Goal: Find specific page/section: Find specific page/section

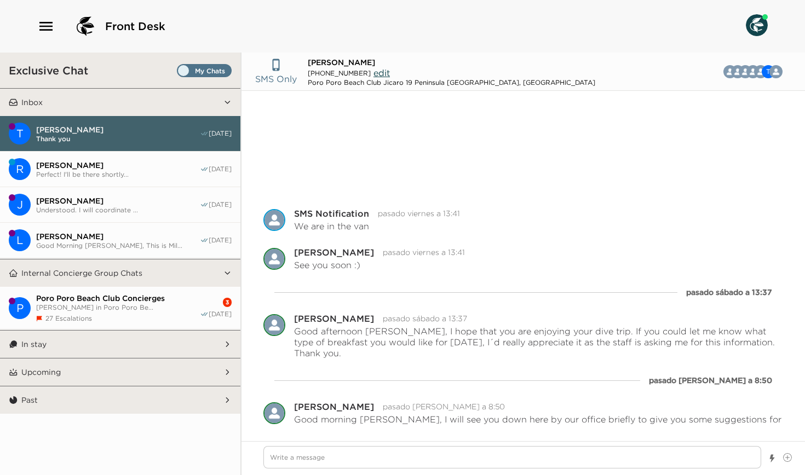
scroll to position [128, 0]
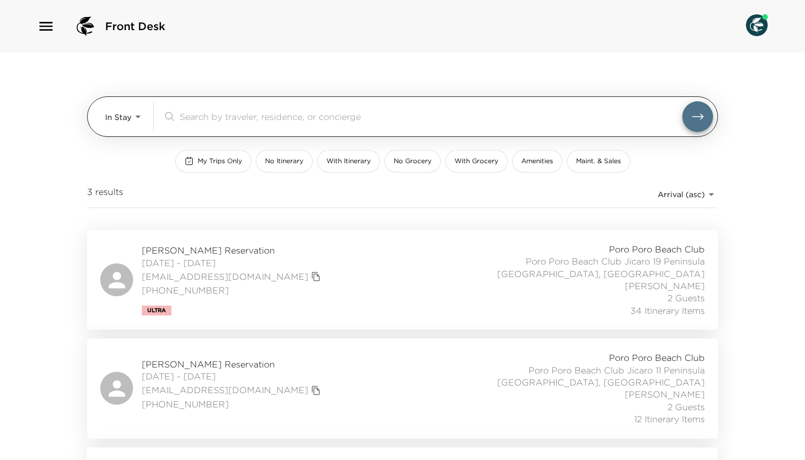
click at [130, 117] on body "Front Desk In Stay In-Stay ​ My Trips Only No Itinerary With Itinerary No Groce…" at bounding box center [402, 230] width 805 height 460
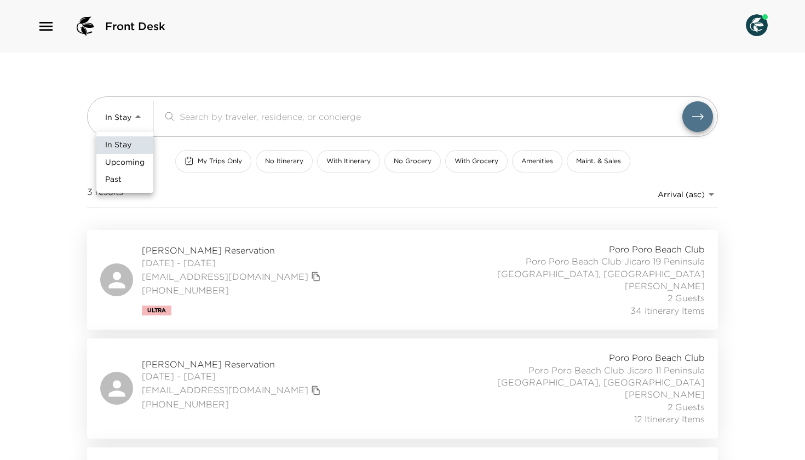
click at [122, 164] on span "Upcoming" at bounding box center [124, 162] width 39 height 11
type input "Upcoming"
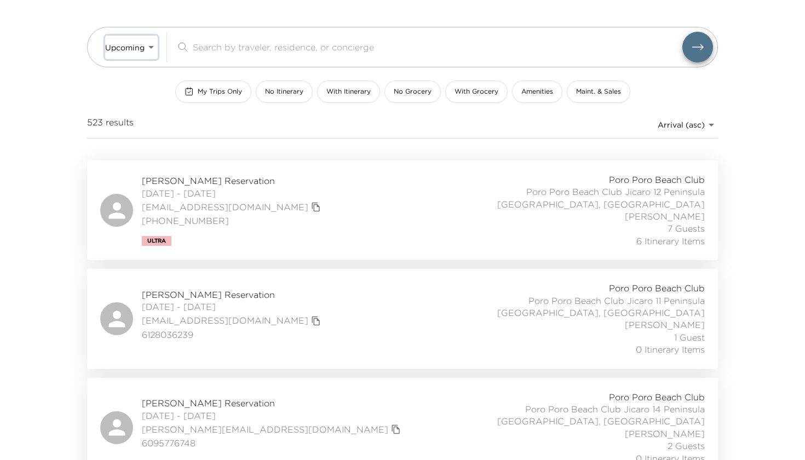
scroll to position [78, 0]
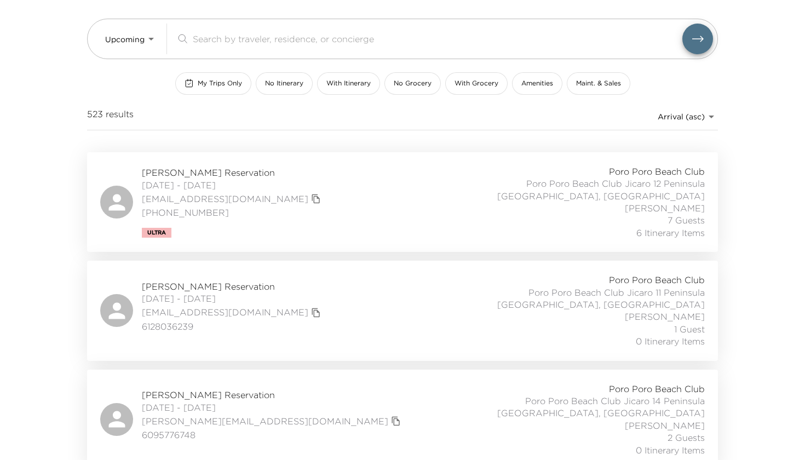
click at [214, 175] on span "Steve Sadaka Reservation" at bounding box center [233, 172] width 182 height 12
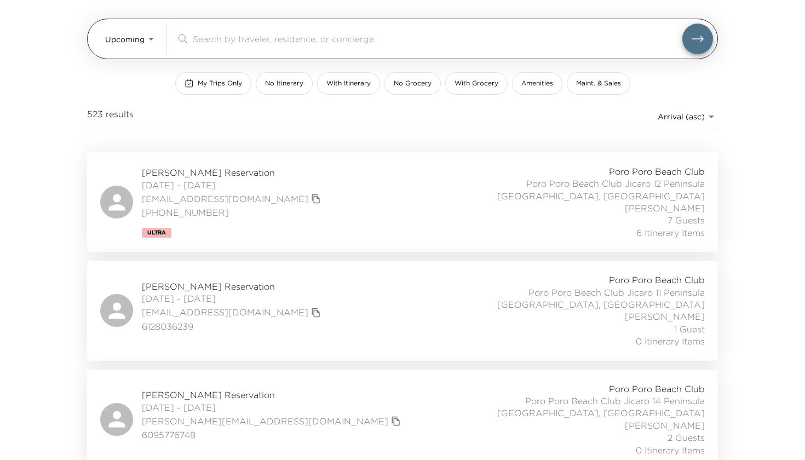
click at [206, 36] on input "search" at bounding box center [438, 38] width 490 height 13
paste input "Cobaugh"
type input "Cobaugh"
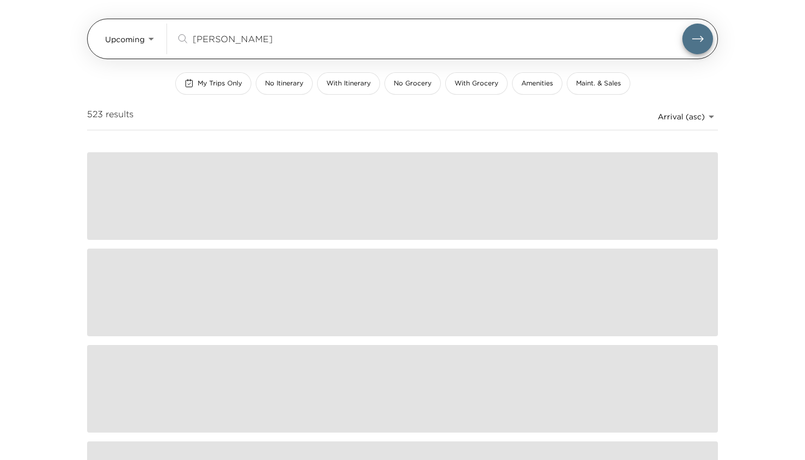
scroll to position [0, 0]
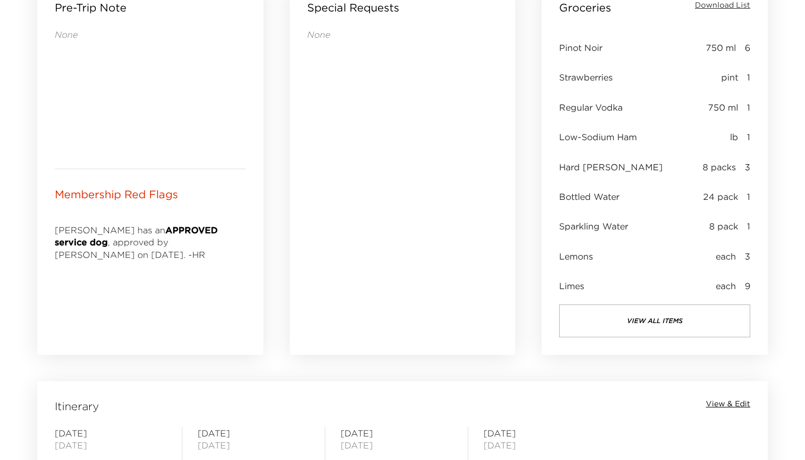
scroll to position [468, 0]
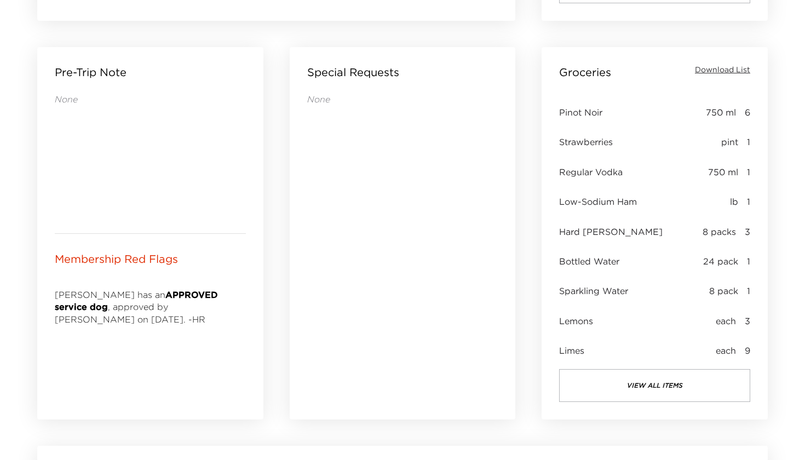
click at [717, 68] on span "Download List" at bounding box center [722, 70] width 55 height 11
